Goal: Task Accomplishment & Management: Manage account settings

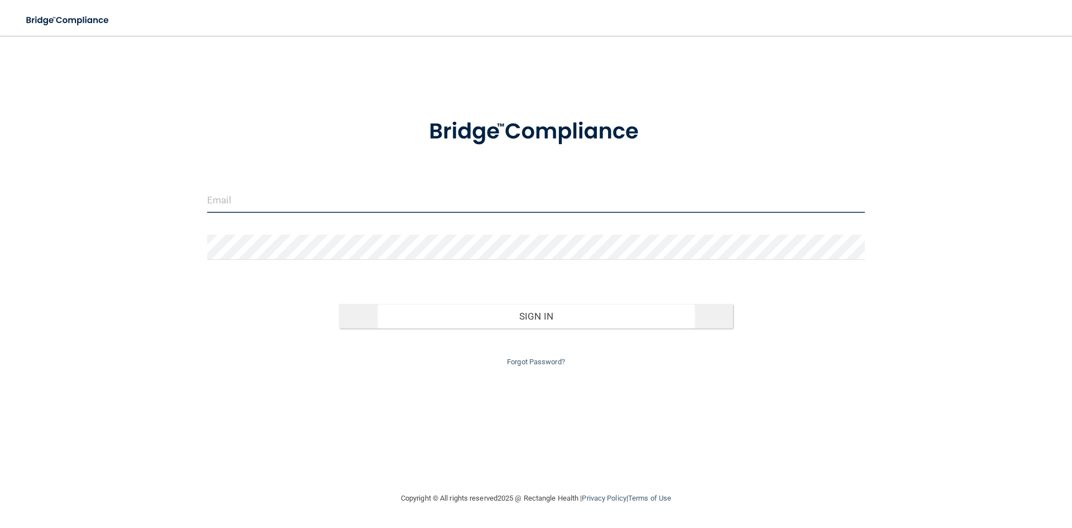
type input "[EMAIL_ADDRESS][PERSON_NAME][DOMAIN_NAME]"
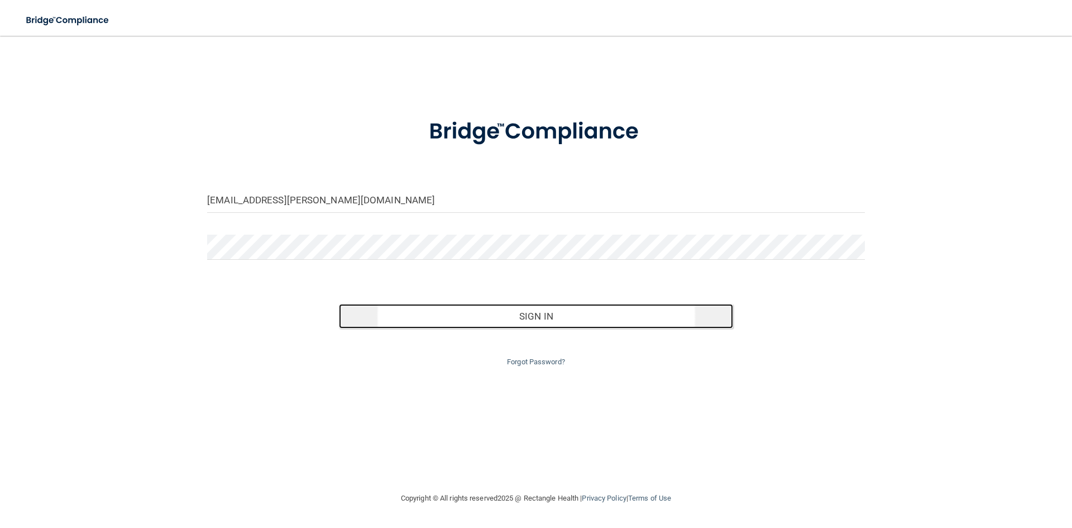
click at [515, 316] on button "Sign In" at bounding box center [536, 316] width 395 height 25
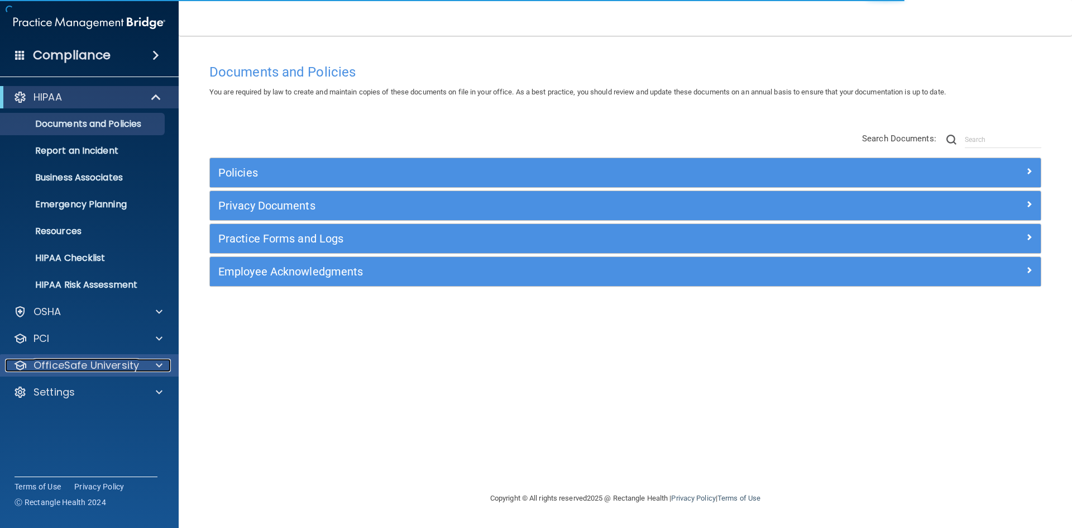
click at [156, 365] on span at bounding box center [159, 365] width 7 height 13
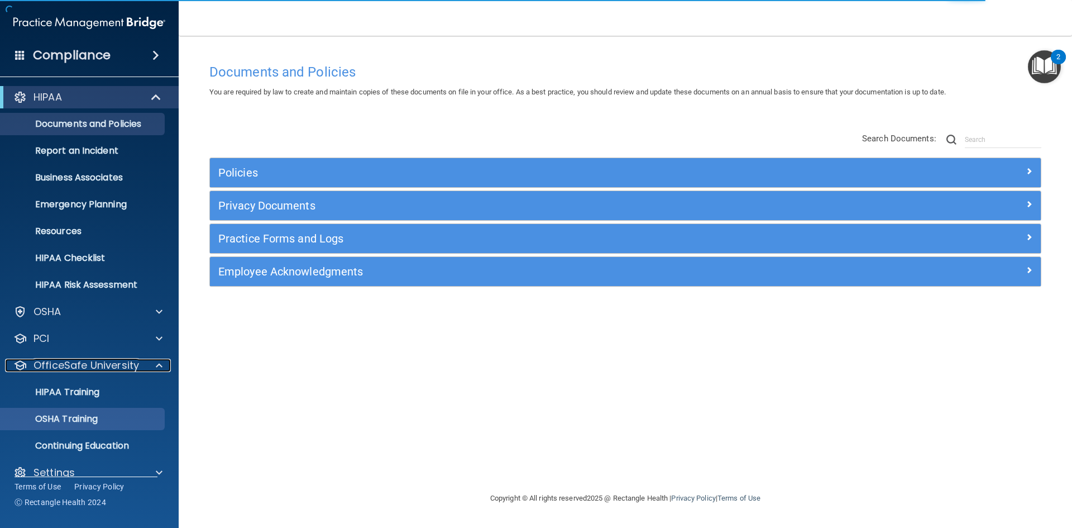
scroll to position [16, 0]
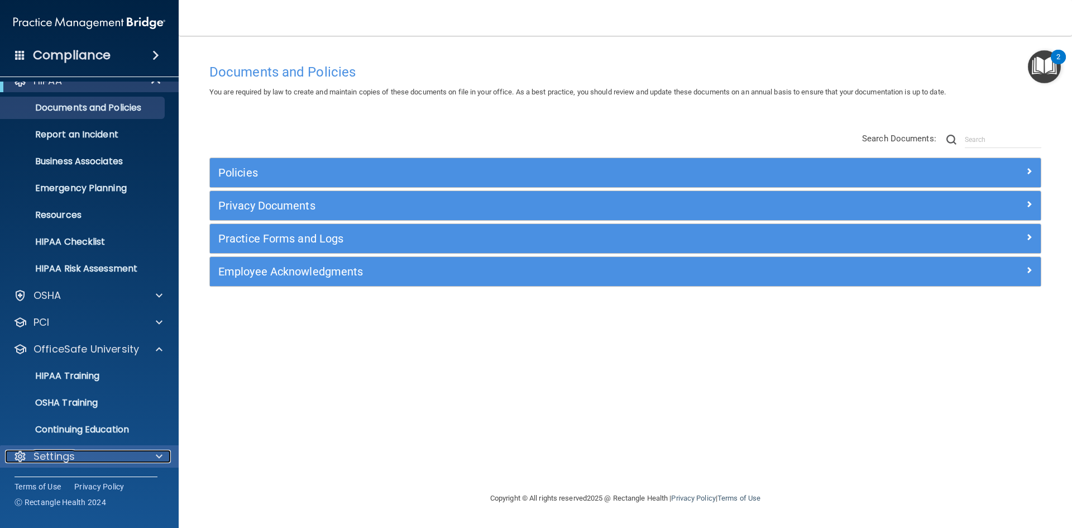
click at [144, 454] on div at bounding box center [158, 456] width 28 height 13
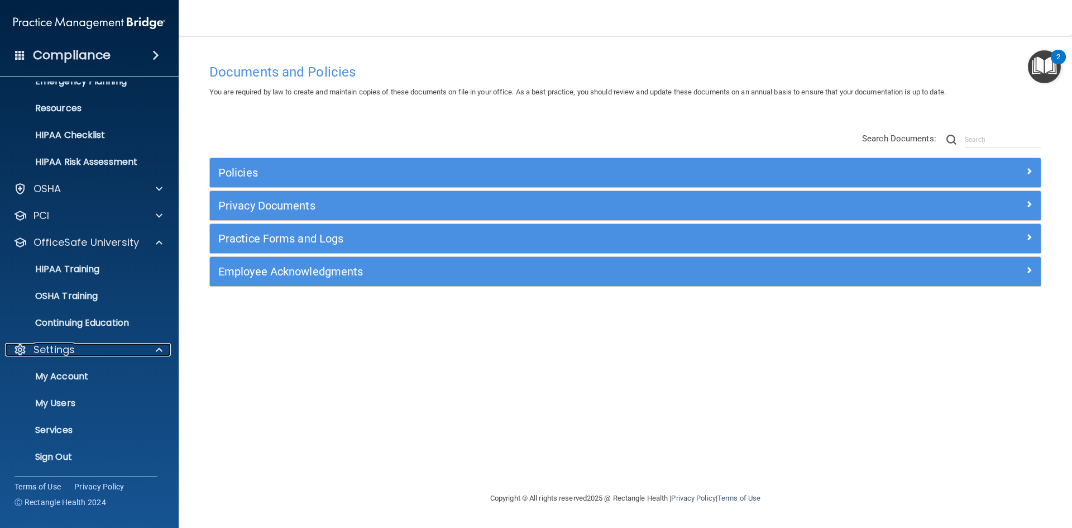
scroll to position [123, 0]
click at [99, 399] on p "My Users" at bounding box center [83, 402] width 152 height 11
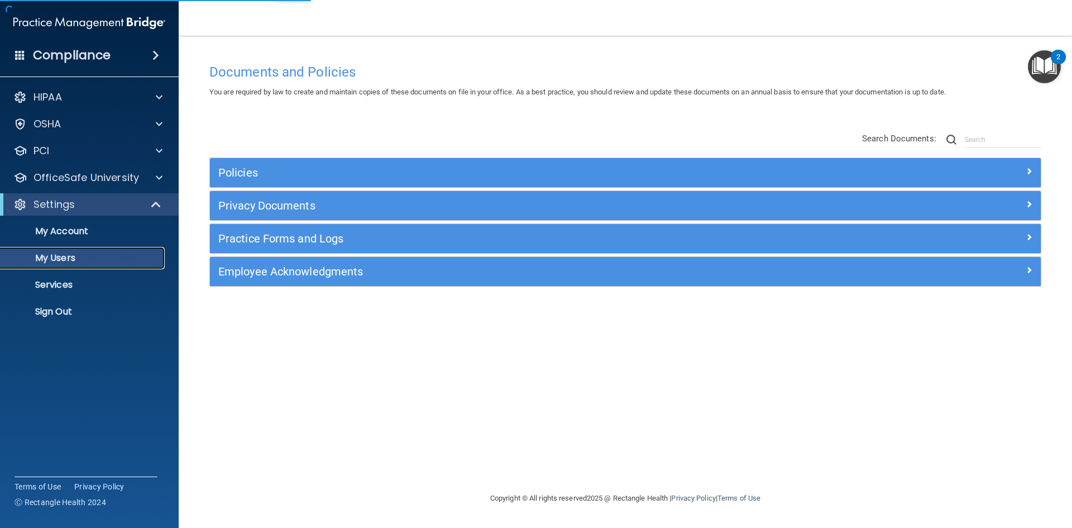
select select "20"
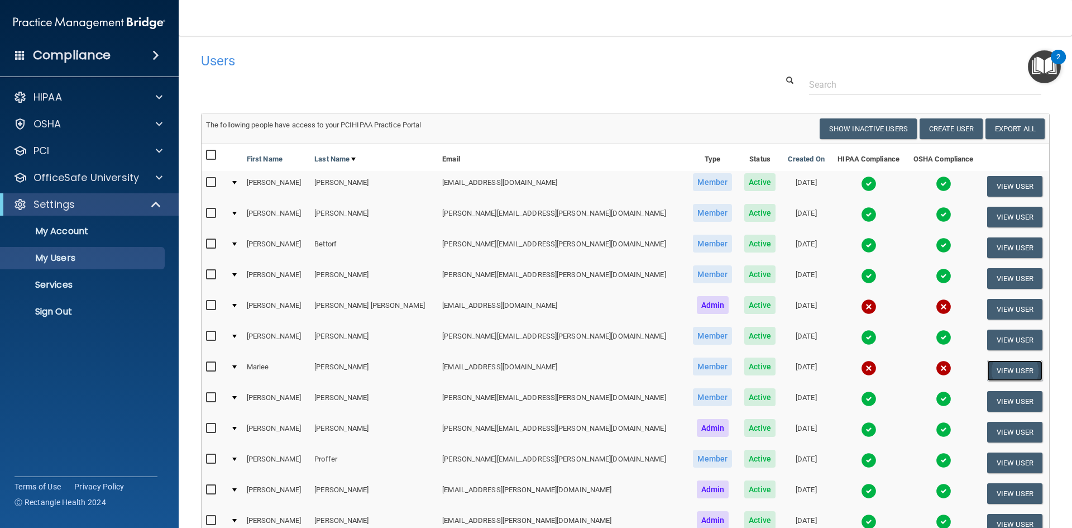
click at [987, 369] on button "View User" at bounding box center [1014, 370] width 55 height 21
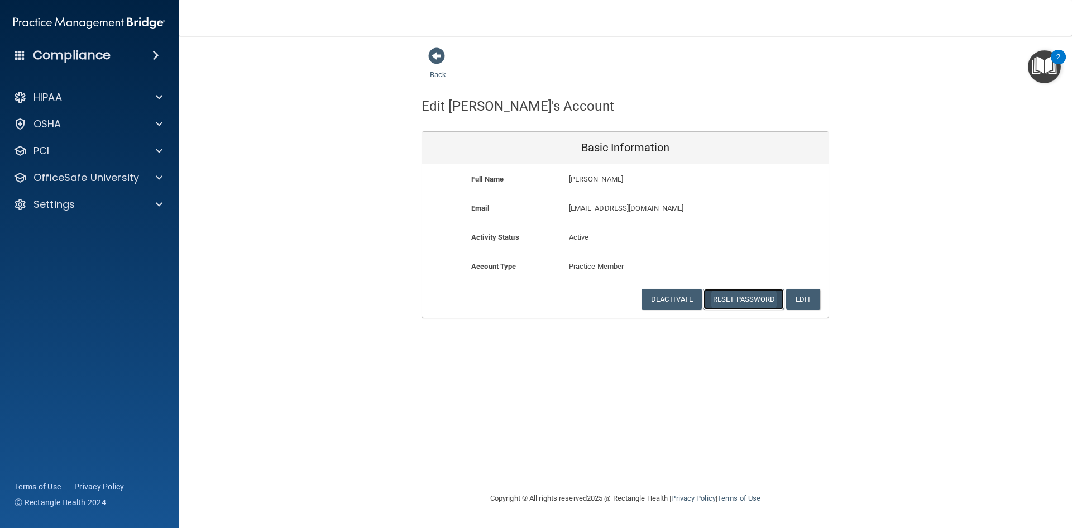
click at [744, 302] on button "Reset Password" at bounding box center [744, 299] width 80 height 21
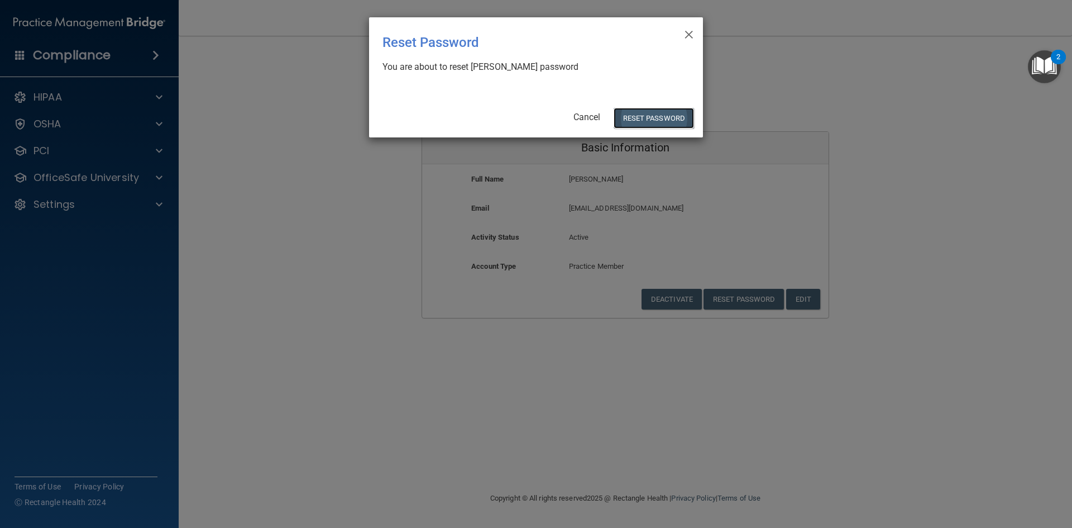
click at [674, 115] on button "Reset Password" at bounding box center [654, 118] width 80 height 21
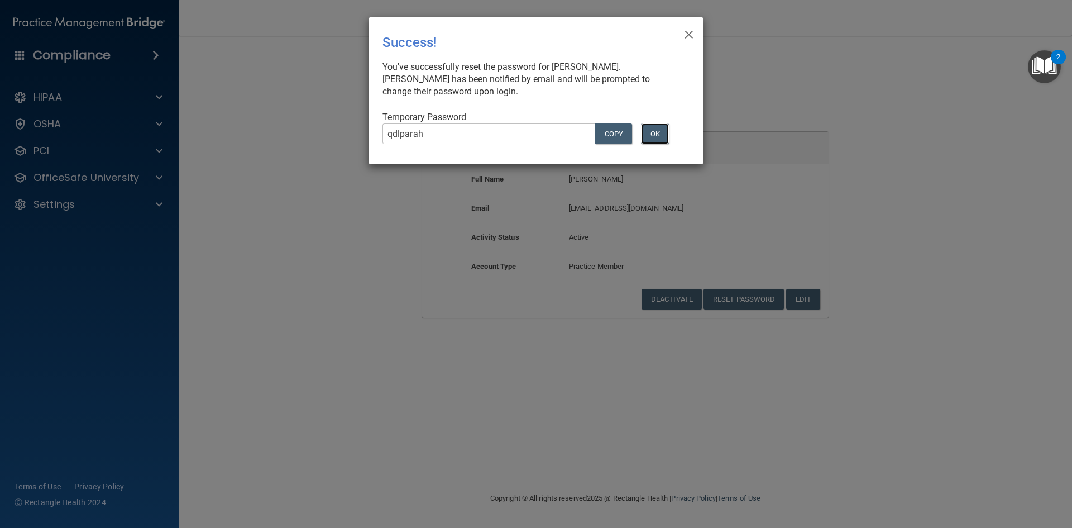
click at [652, 134] on button "OK" at bounding box center [655, 133] width 28 height 21
